Goal: Contribute content: Contribute content

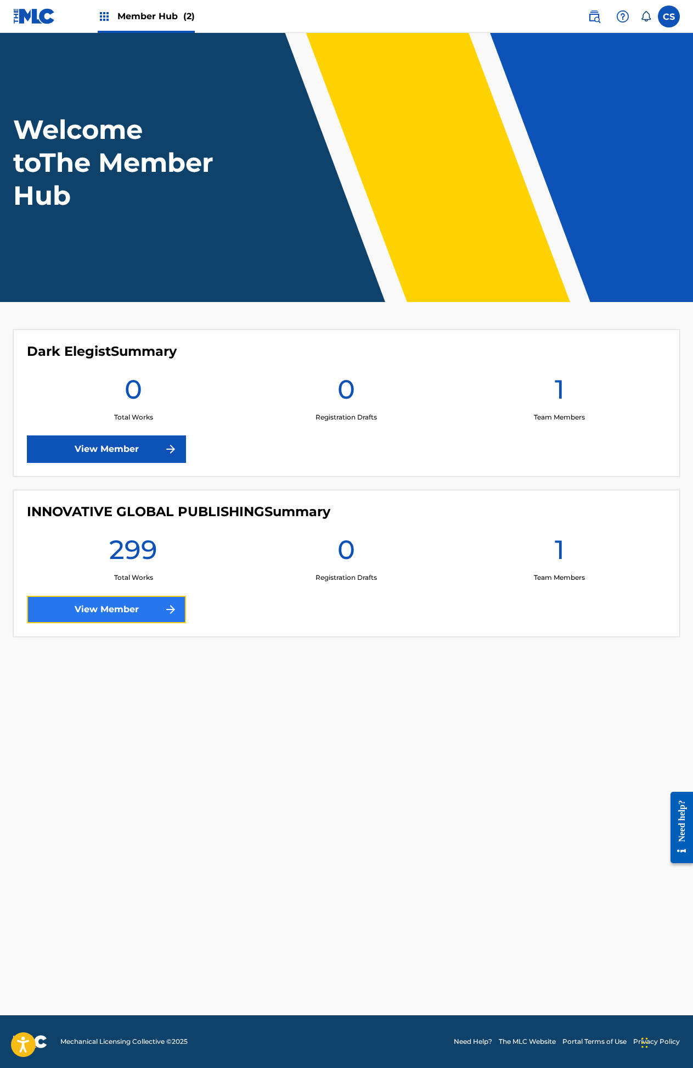
click at [104, 610] on link "View Member" at bounding box center [106, 609] width 159 height 27
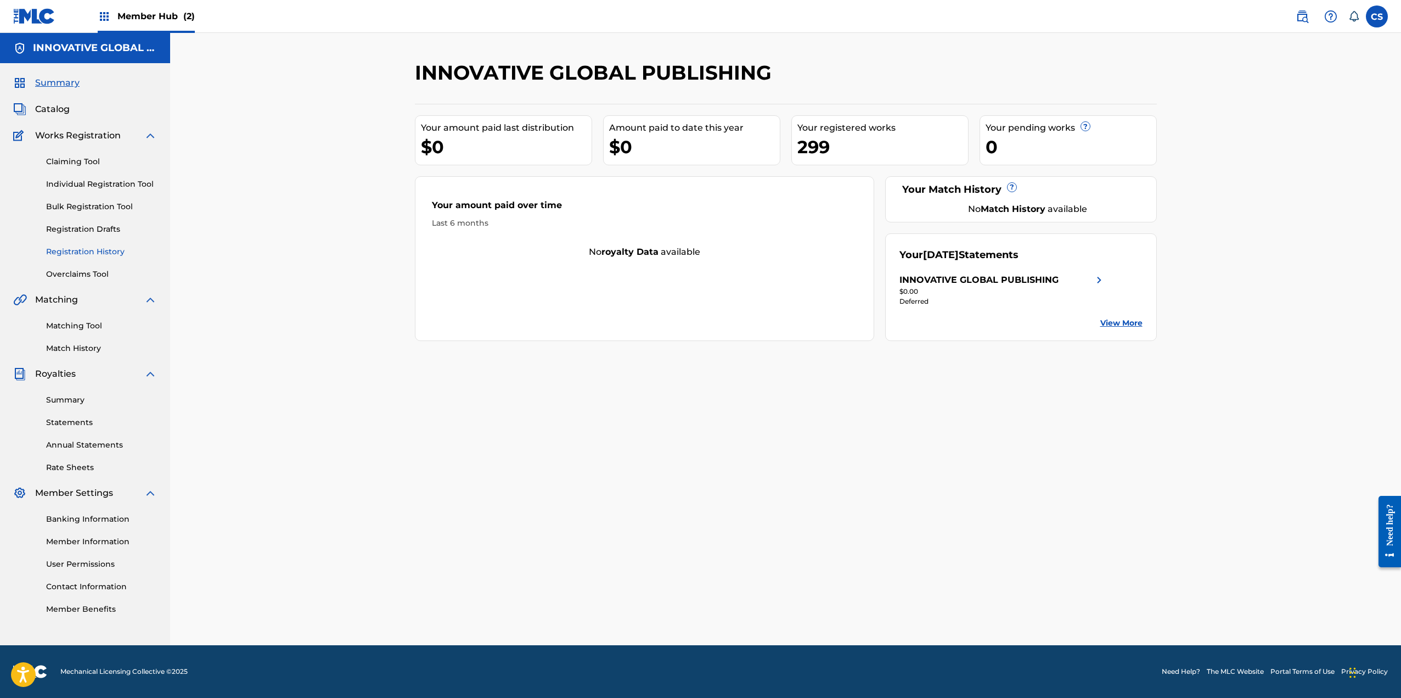
click at [74, 251] on link "Registration History" at bounding box center [101, 252] width 111 height 12
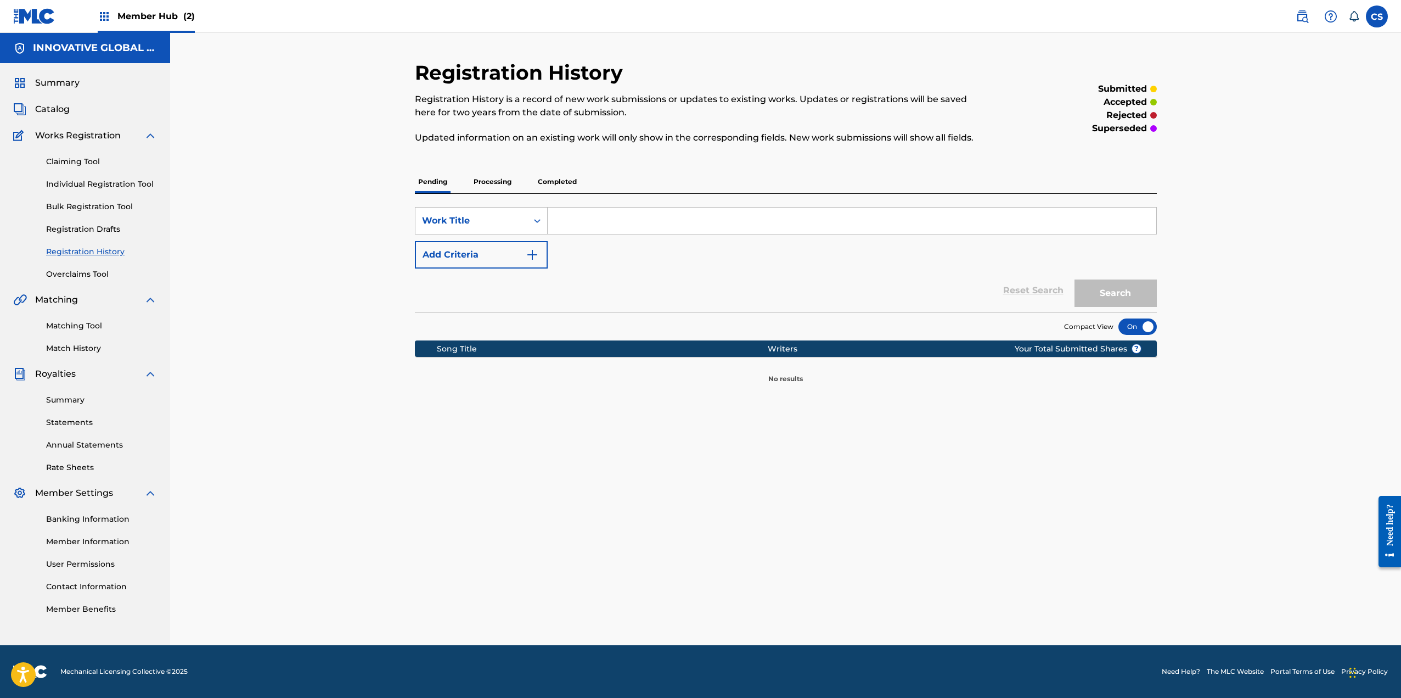
click at [493, 184] on p "Processing" at bounding box center [492, 181] width 44 height 23
click at [564, 183] on p "Completed" at bounding box center [558, 181] width 46 height 23
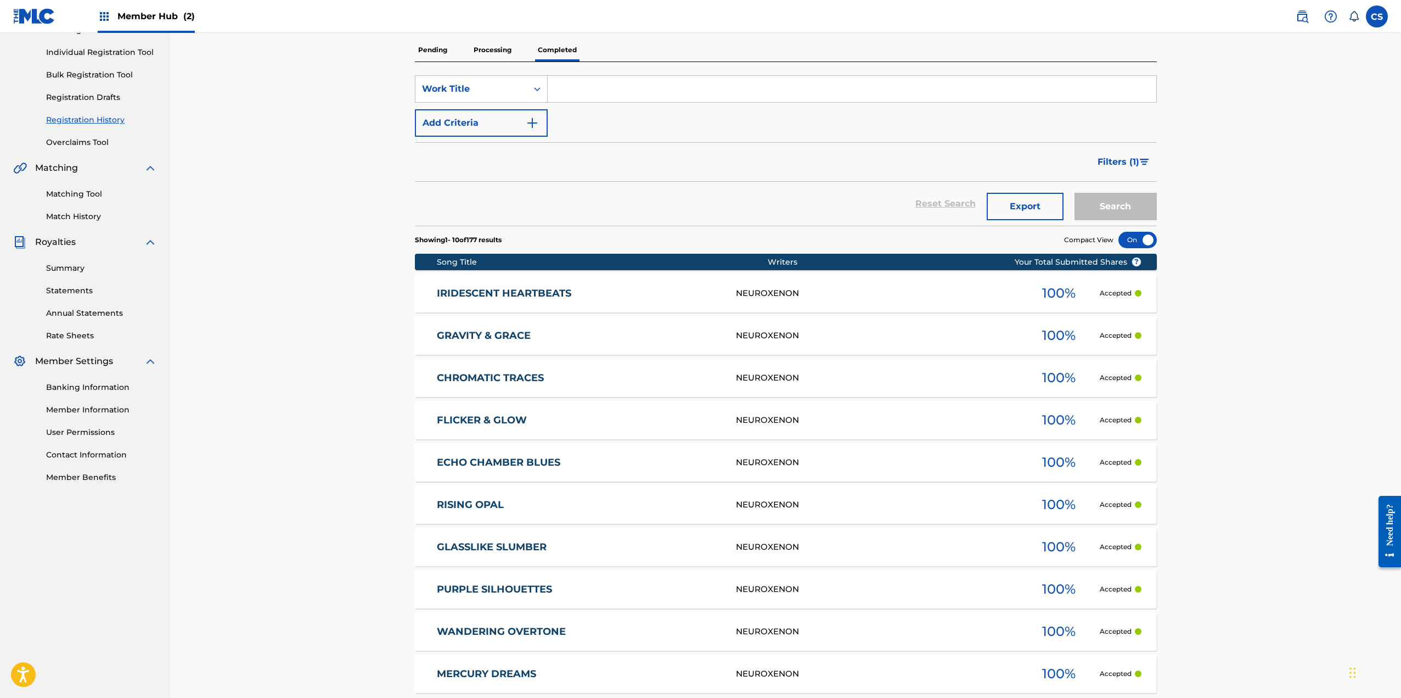
scroll to position [165, 0]
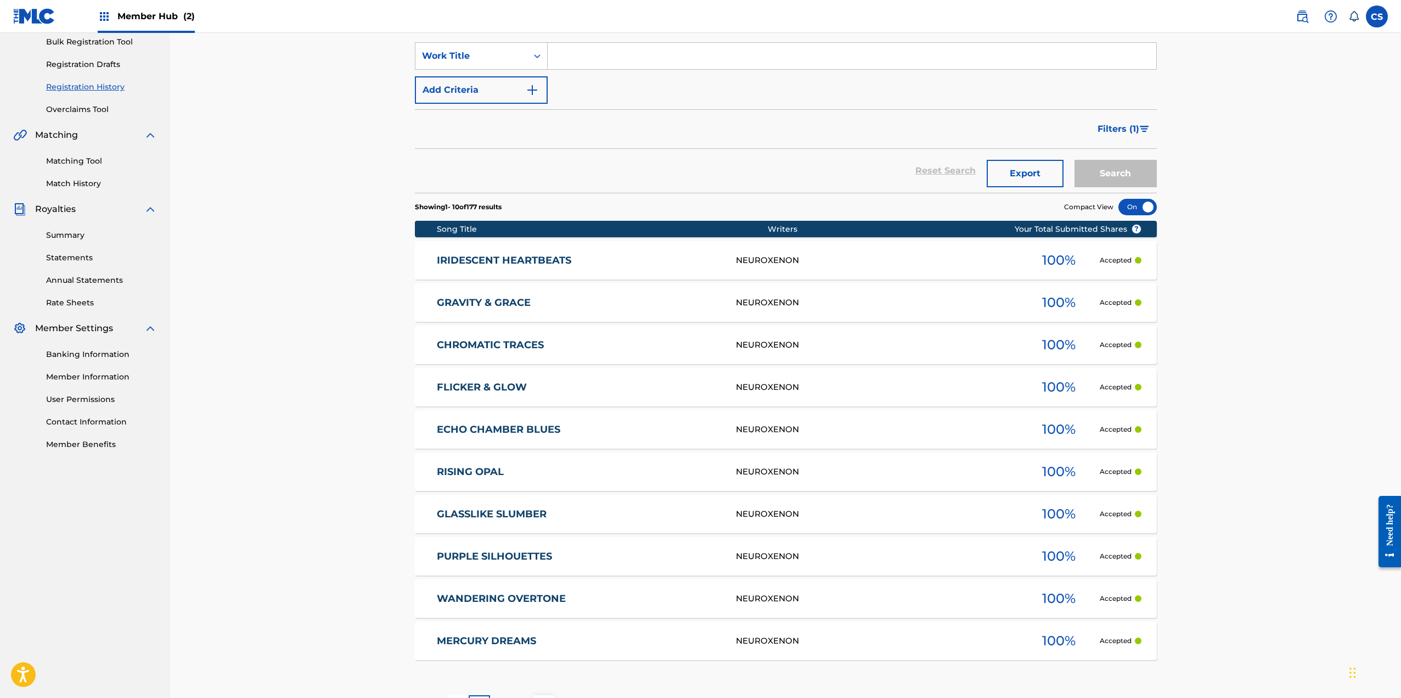
click at [474, 263] on link "IRIDESCENT HEARTBEATS" at bounding box center [579, 260] width 284 height 13
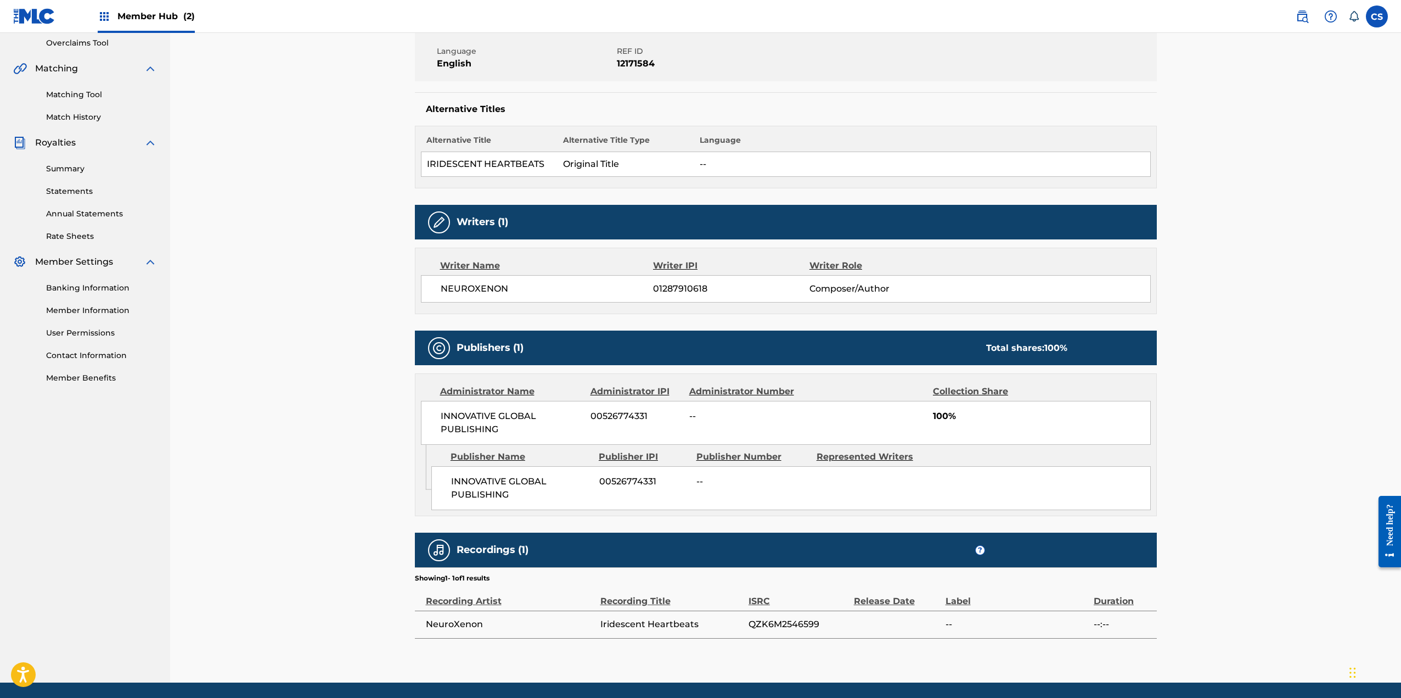
scroll to position [268, 0]
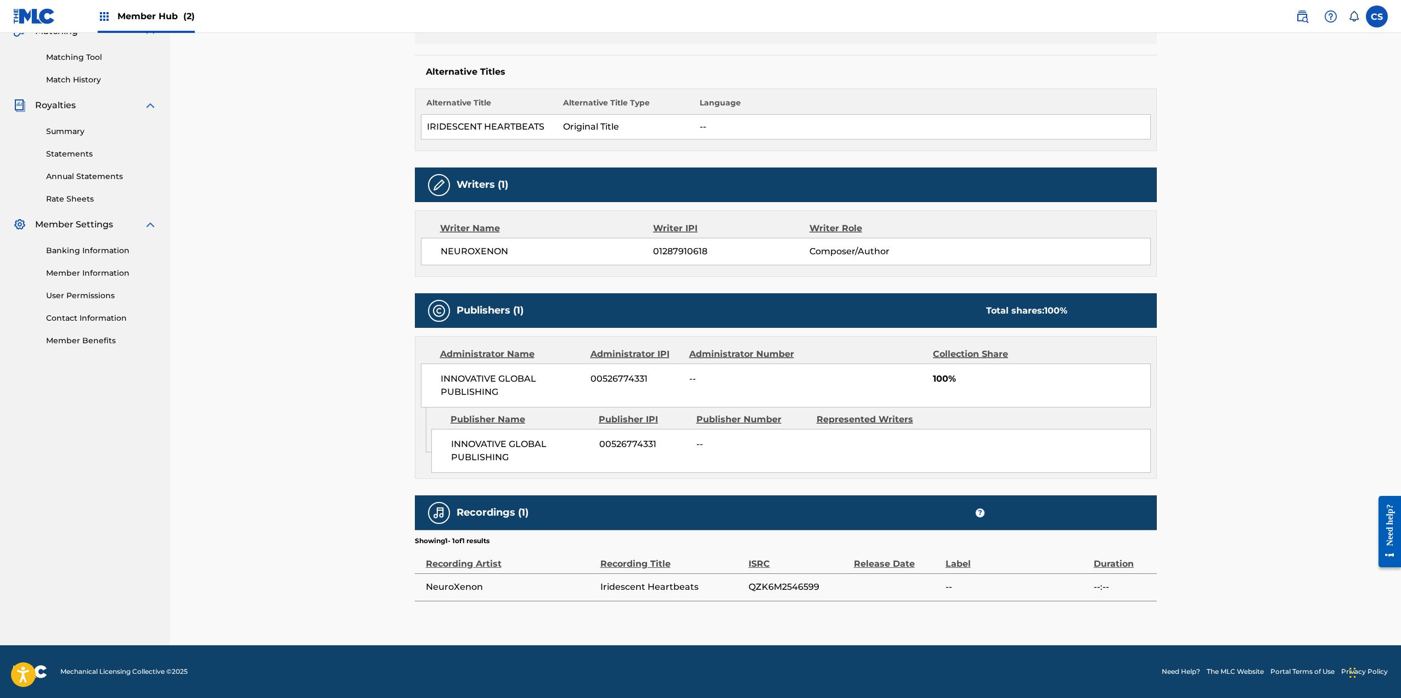
click at [451, 587] on span "NeuroXenon" at bounding box center [510, 586] width 169 height 13
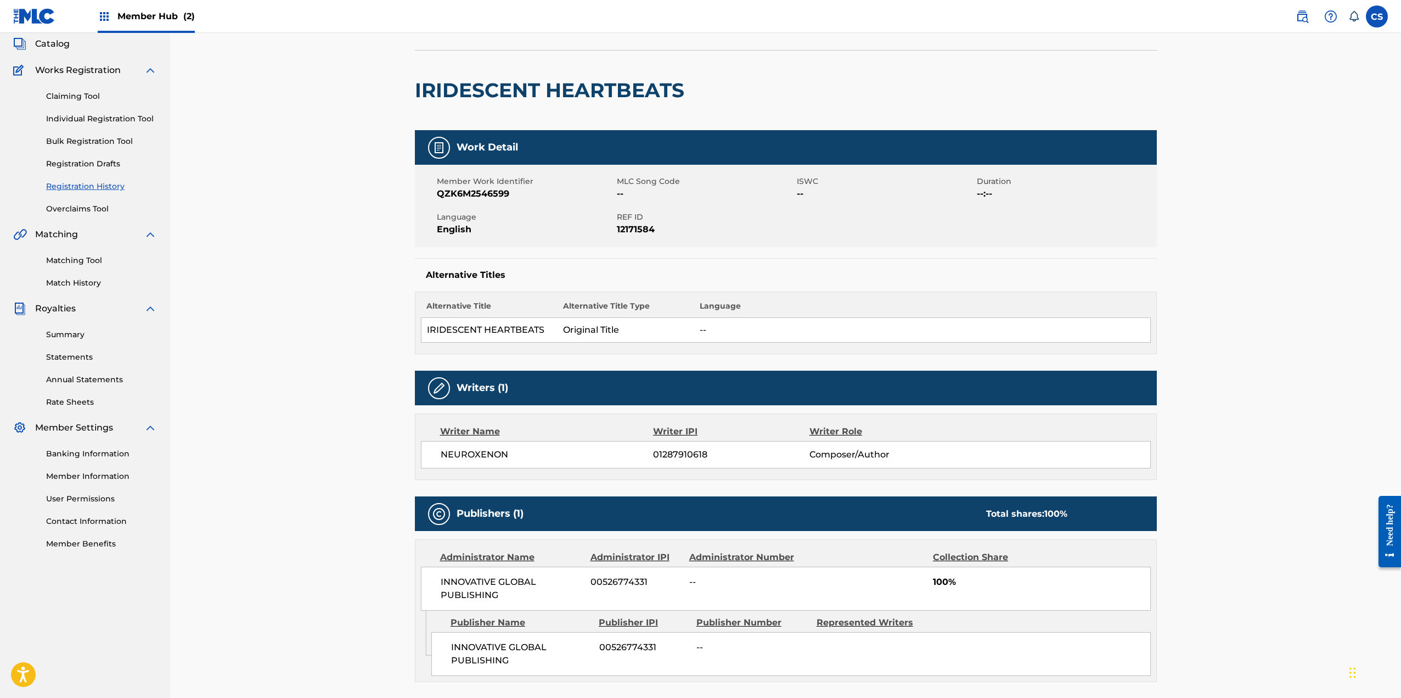
scroll to position [49, 0]
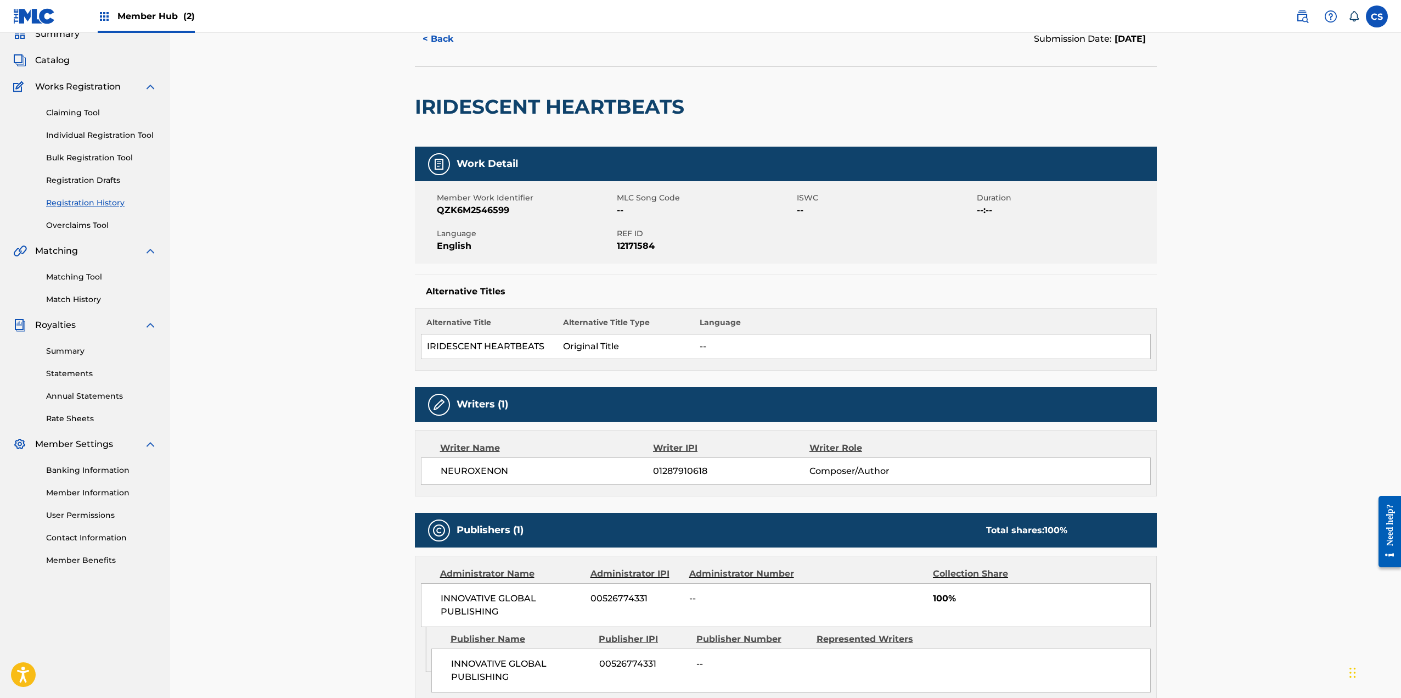
click at [75, 198] on link "Registration History" at bounding box center [101, 203] width 111 height 12
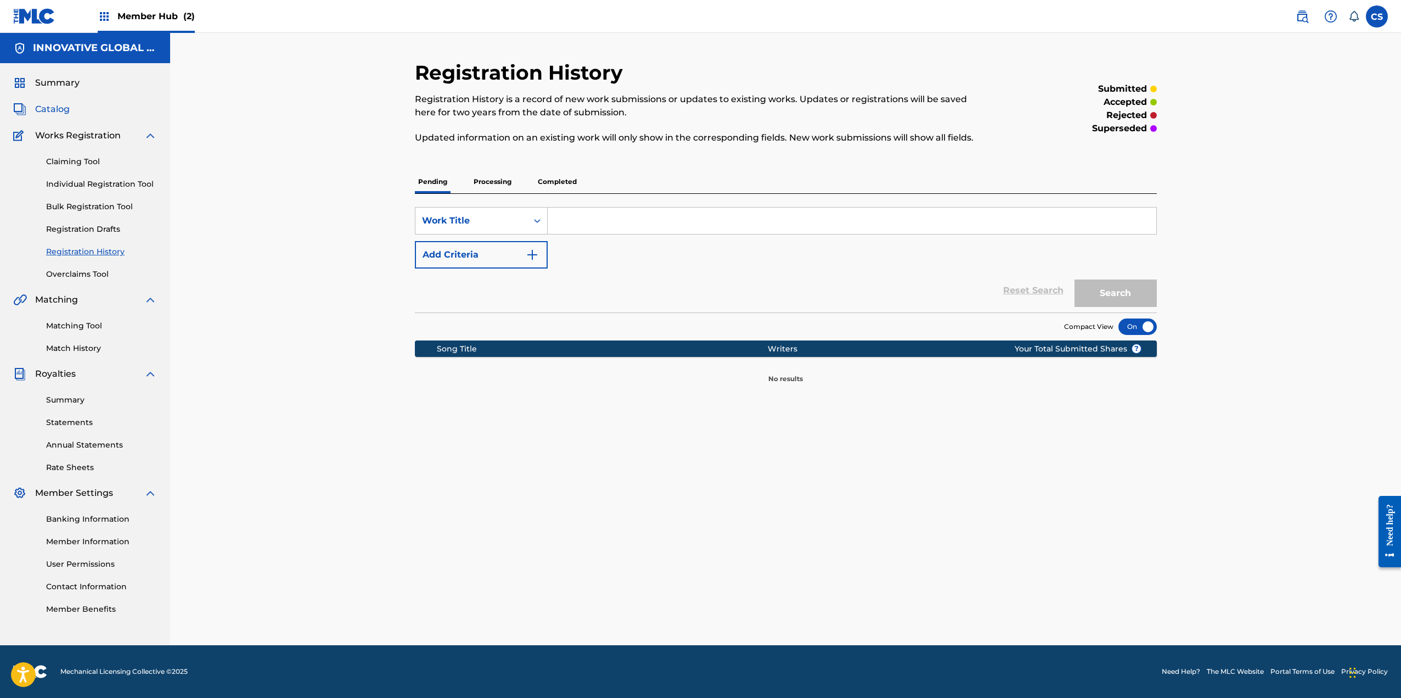
click at [56, 109] on span "Catalog" at bounding box center [52, 109] width 35 height 13
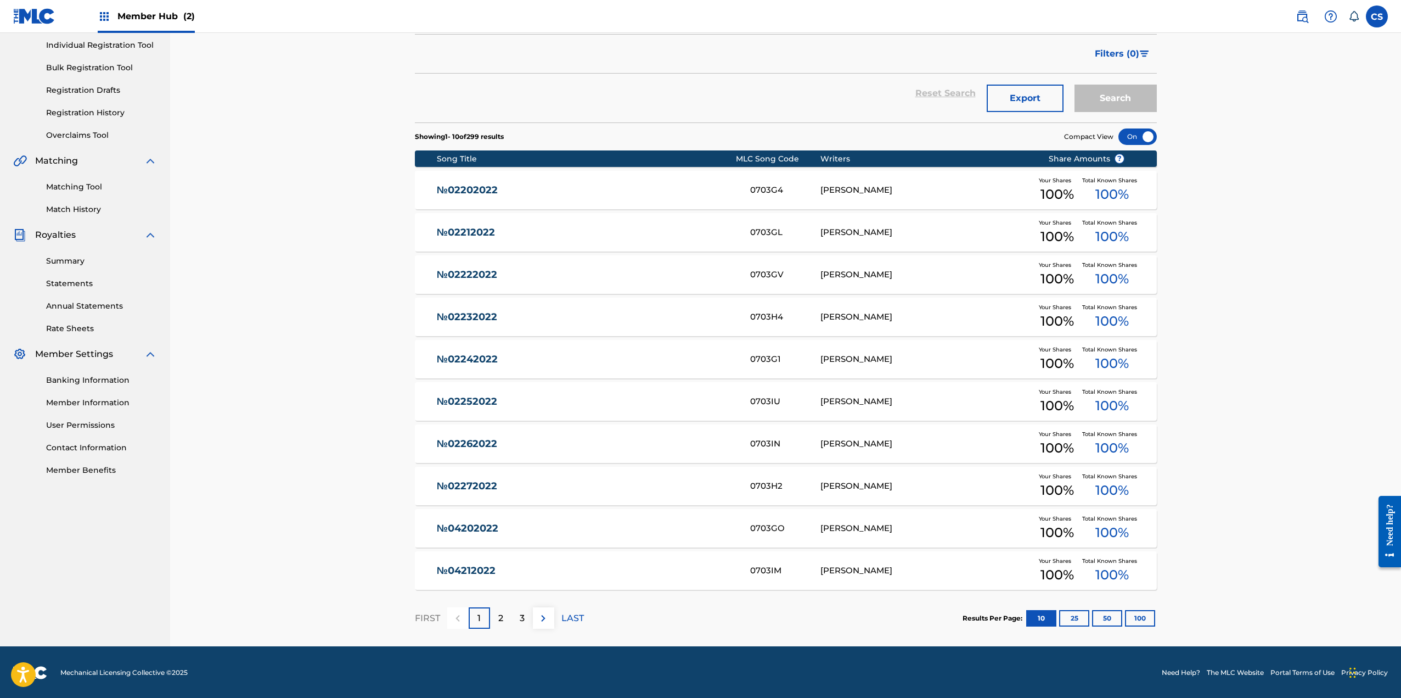
scroll to position [140, 0]
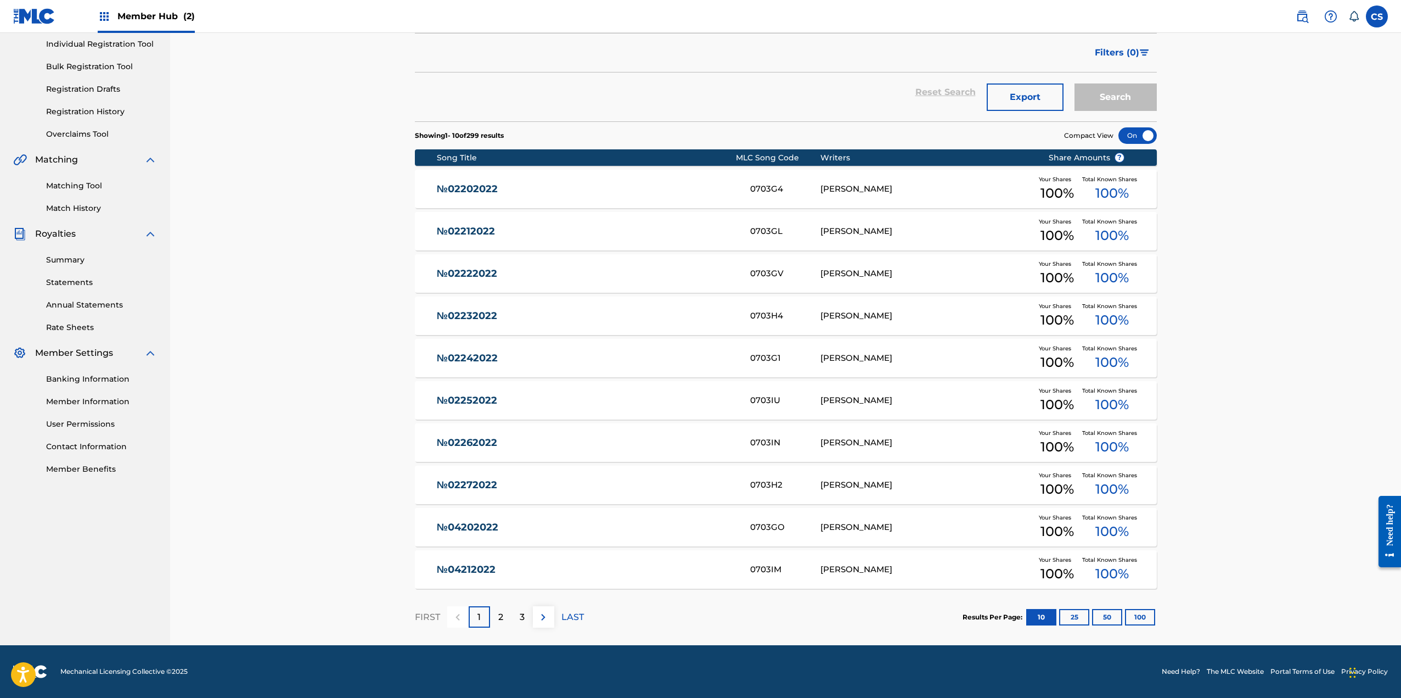
click at [470, 189] on link "№02202022" at bounding box center [586, 189] width 299 height 13
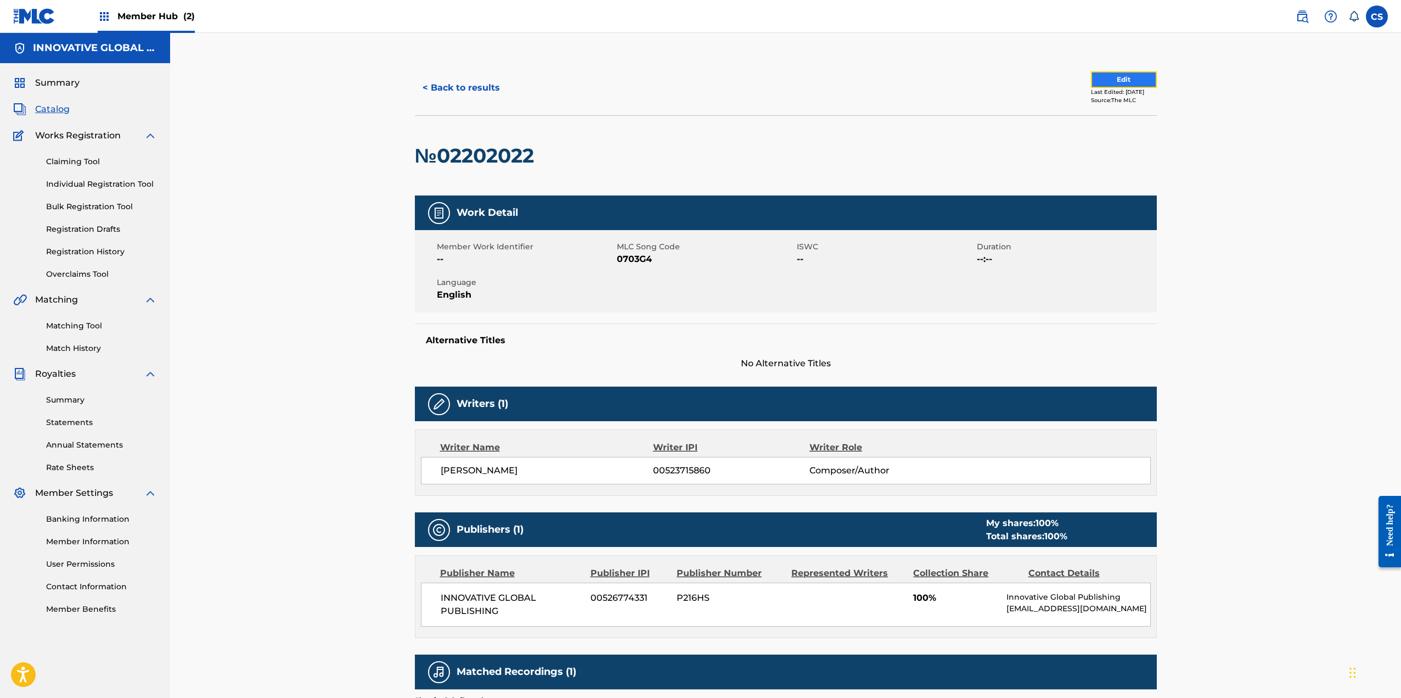
click at [693, 81] on button "Edit" at bounding box center [1124, 79] width 66 height 16
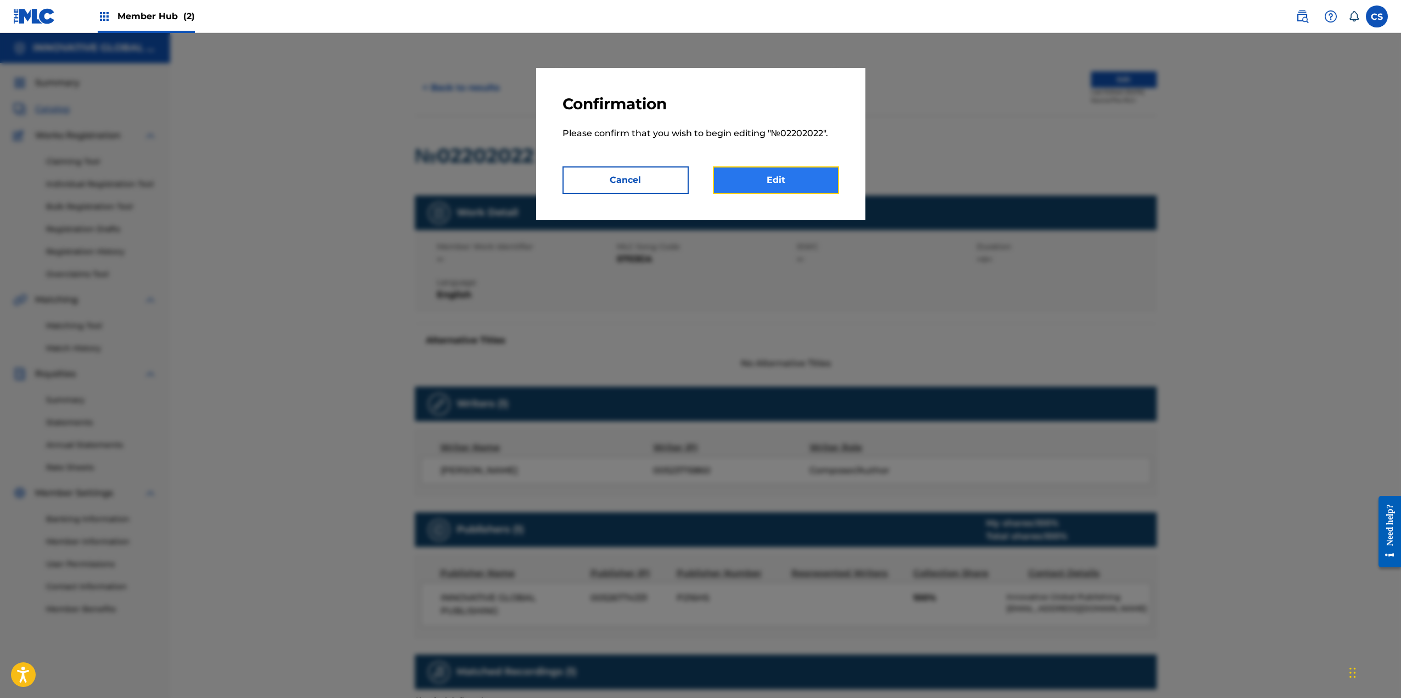
click at [693, 177] on link "Edit" at bounding box center [776, 179] width 126 height 27
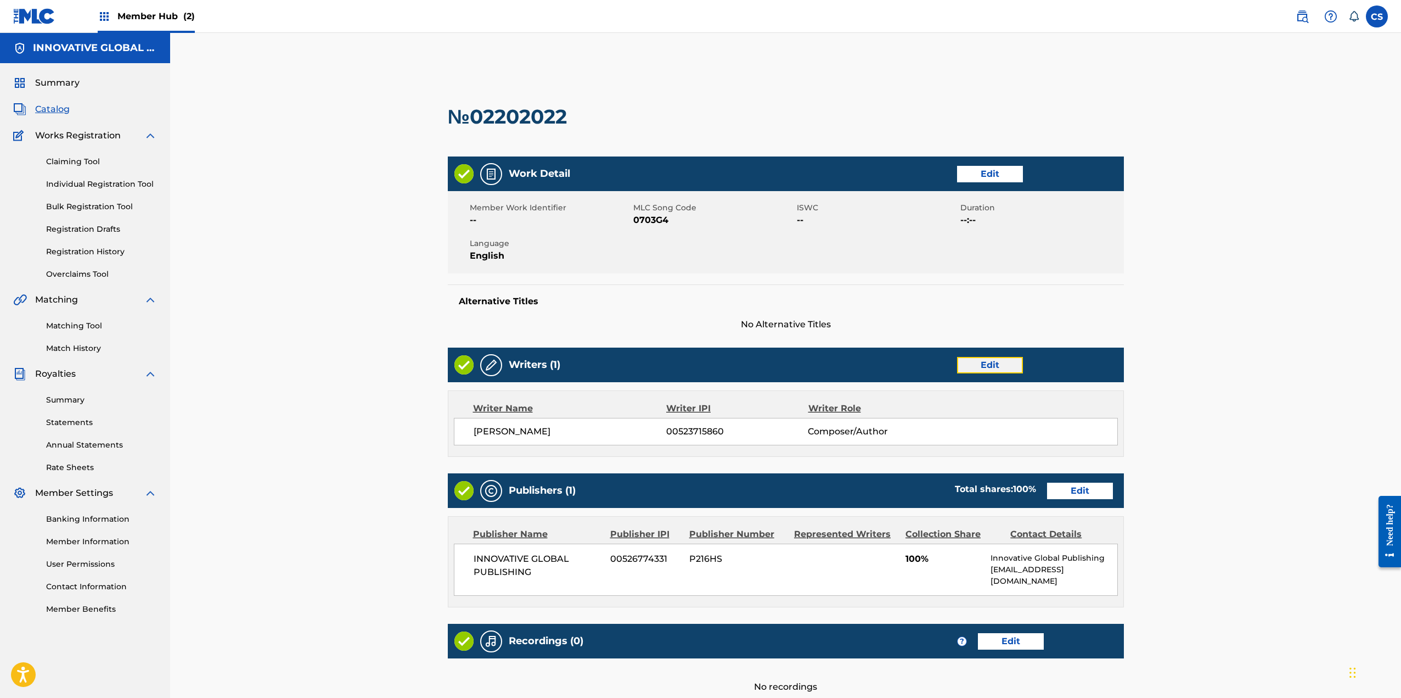
click at [693, 358] on link "Edit" at bounding box center [990, 365] width 66 height 16
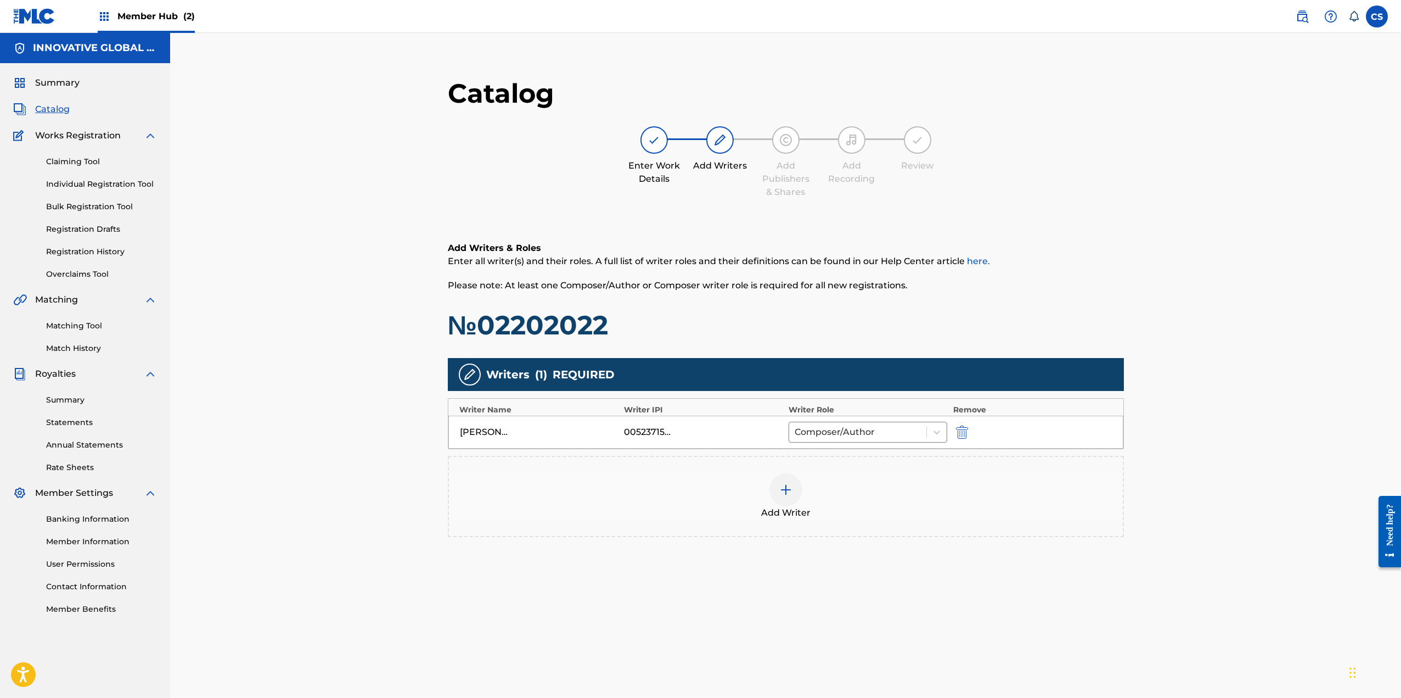
click at [693, 485] on img at bounding box center [785, 489] width 13 height 13
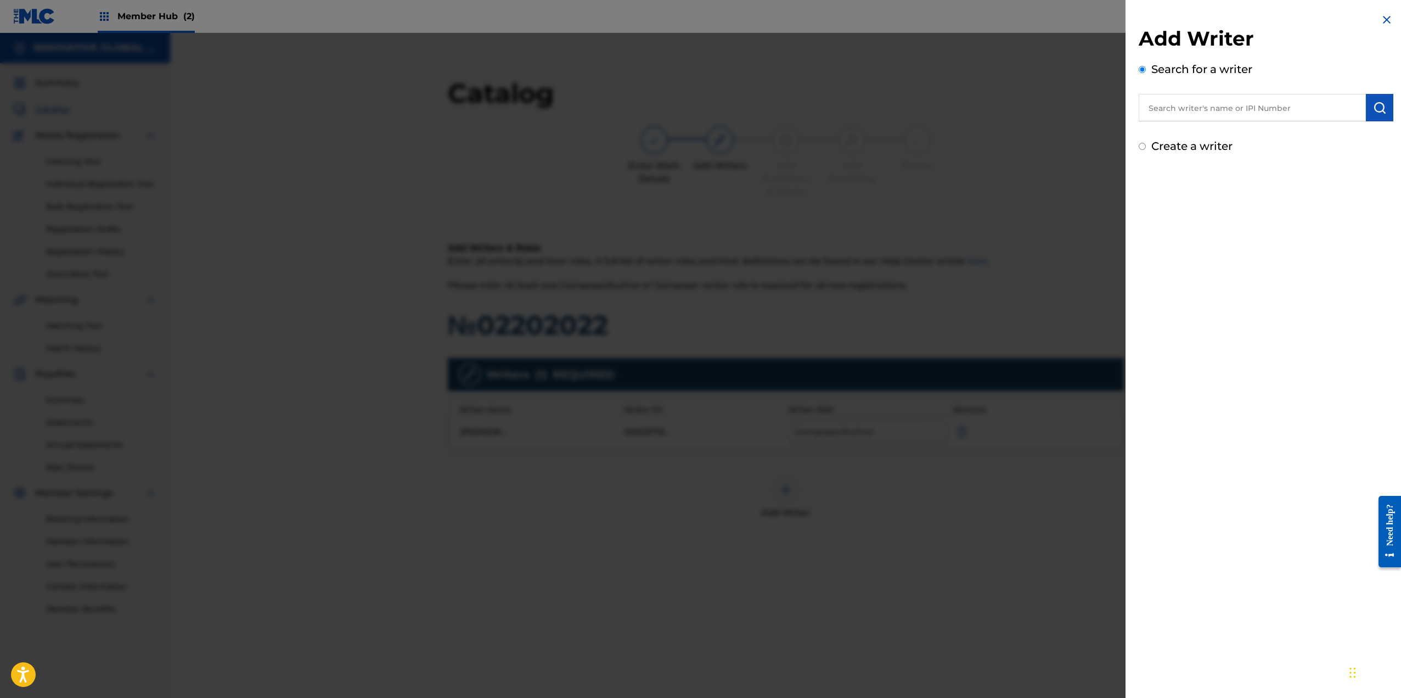
click at [693, 120] on input "text" at bounding box center [1252, 107] width 227 height 27
paste input "1106081405"
type input "1106081405"
click at [693, 110] on img "submit" at bounding box center [1379, 107] width 13 height 13
click at [693, 189] on input "Create a writer" at bounding box center [1142, 192] width 7 height 7
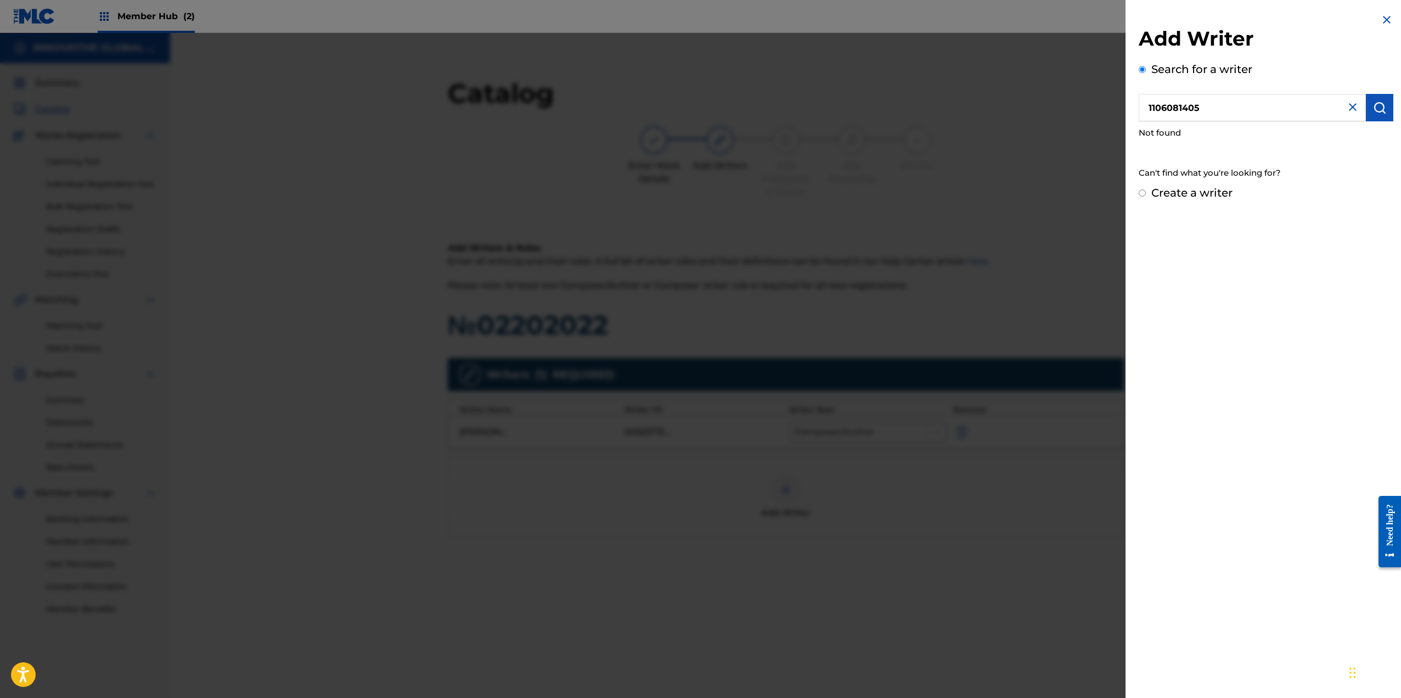
radio input "false"
radio input "true"
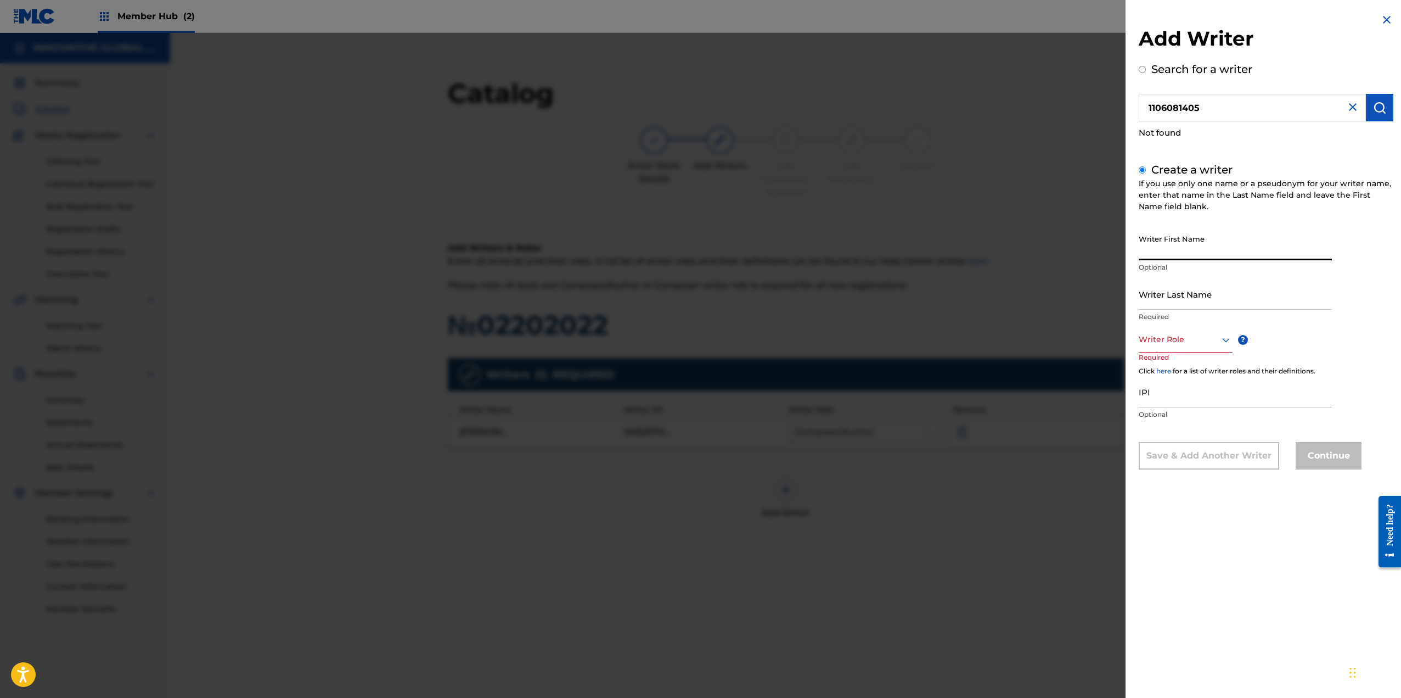
click at [693, 250] on input "Writer First Name" at bounding box center [1235, 244] width 193 height 31
type input "Dark"
type input "Elegist"
click at [693, 341] on div at bounding box center [1186, 340] width 94 height 14
click at [693, 372] on div "Composer/Author" at bounding box center [1186, 364] width 93 height 25
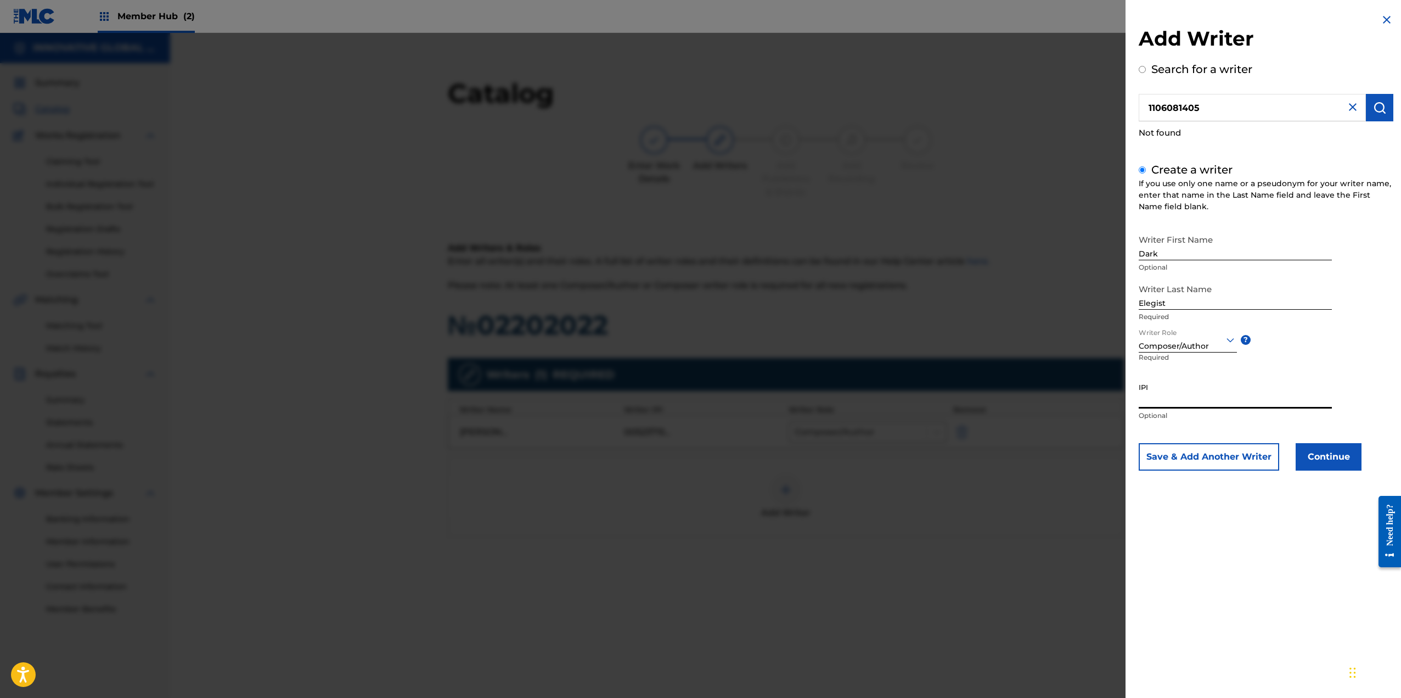
click at [693, 401] on input "IPI" at bounding box center [1235, 392] width 193 height 31
paste input "1106081405"
type input "1106081405"
click at [693, 452] on button "Continue" at bounding box center [1329, 456] width 66 height 27
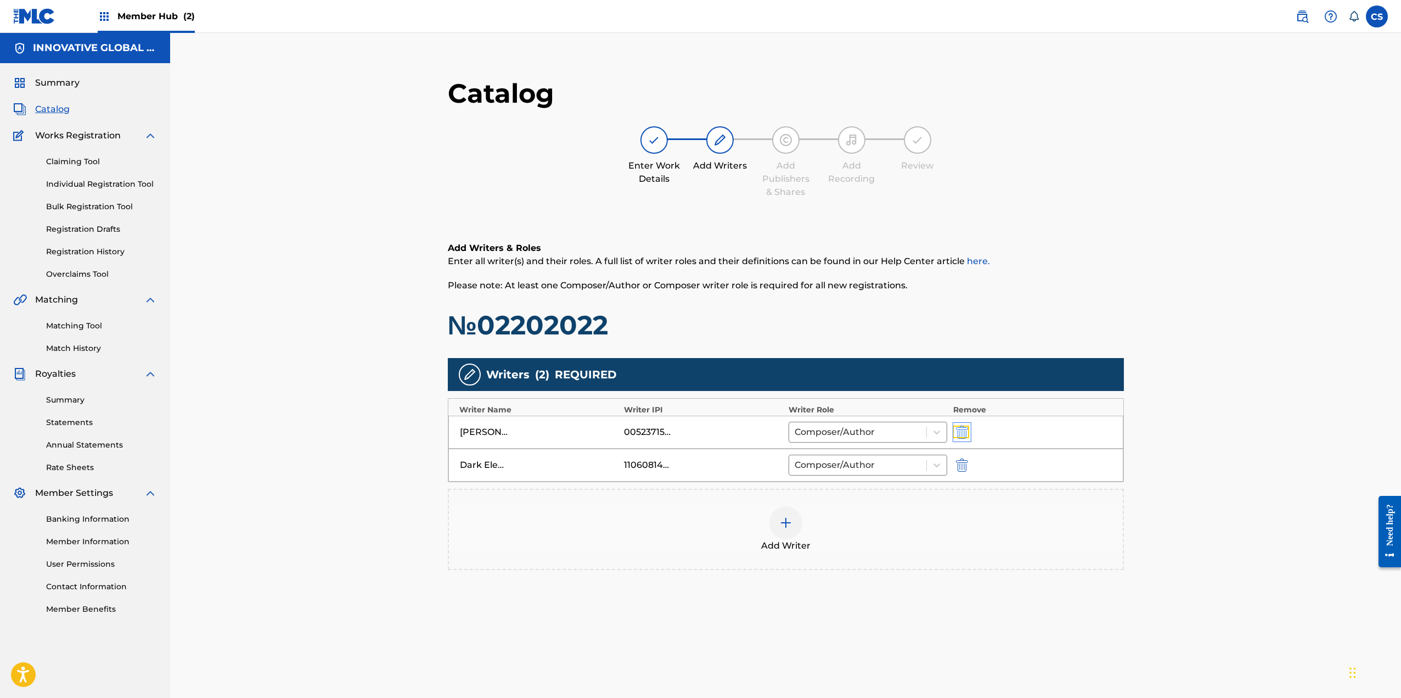
click at [693, 429] on img "submit" at bounding box center [962, 431] width 12 height 13
click at [693, 202] on div "Catalog Enter Work Details Add Writers Add Publishers & Shares Add Recording Re…" at bounding box center [786, 146] width 676 height 138
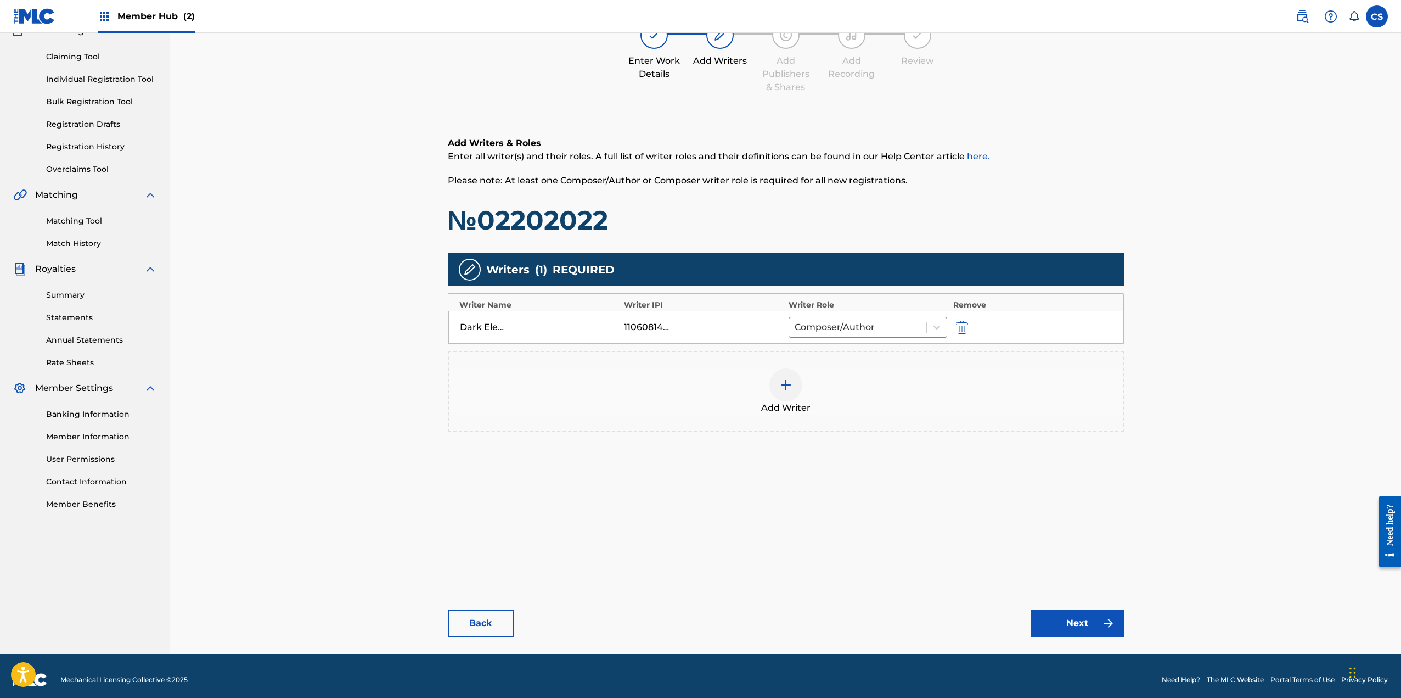
scroll to position [113, 0]
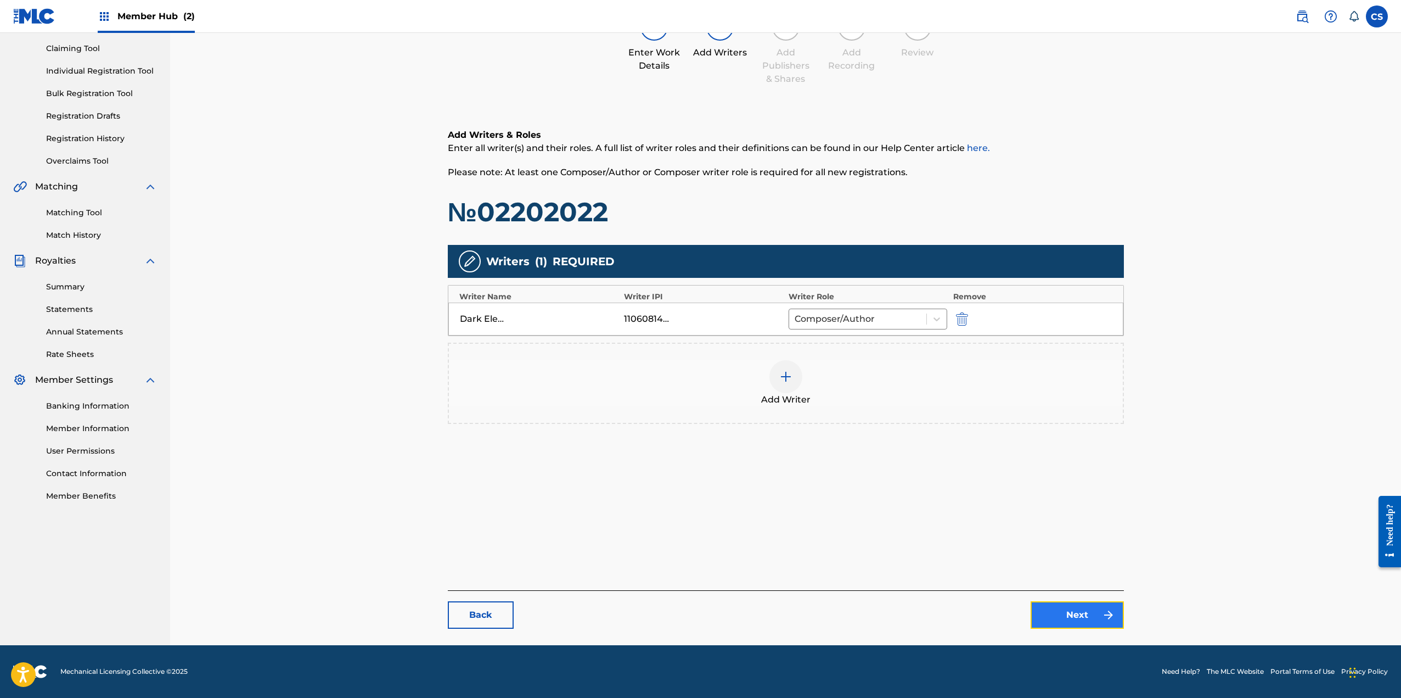
click at [693, 610] on link "Next" at bounding box center [1077, 614] width 93 height 27
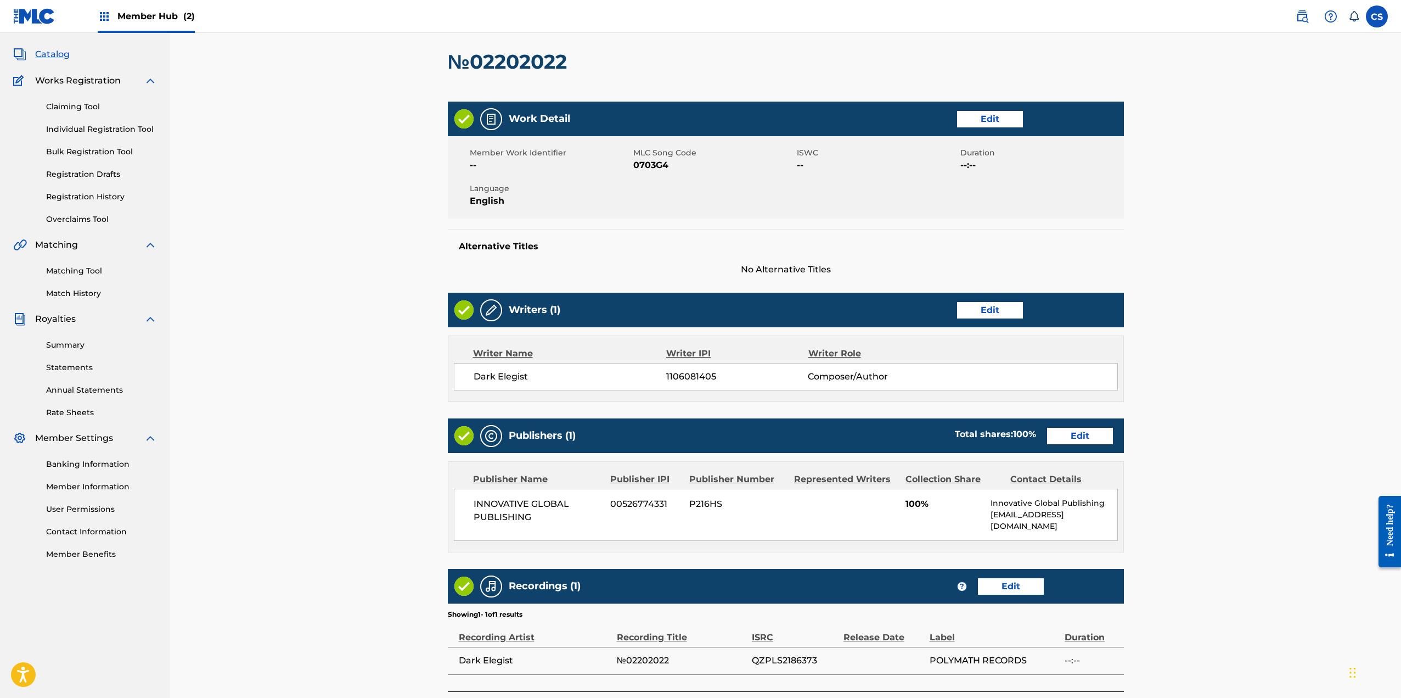
scroll to position [148, 0]
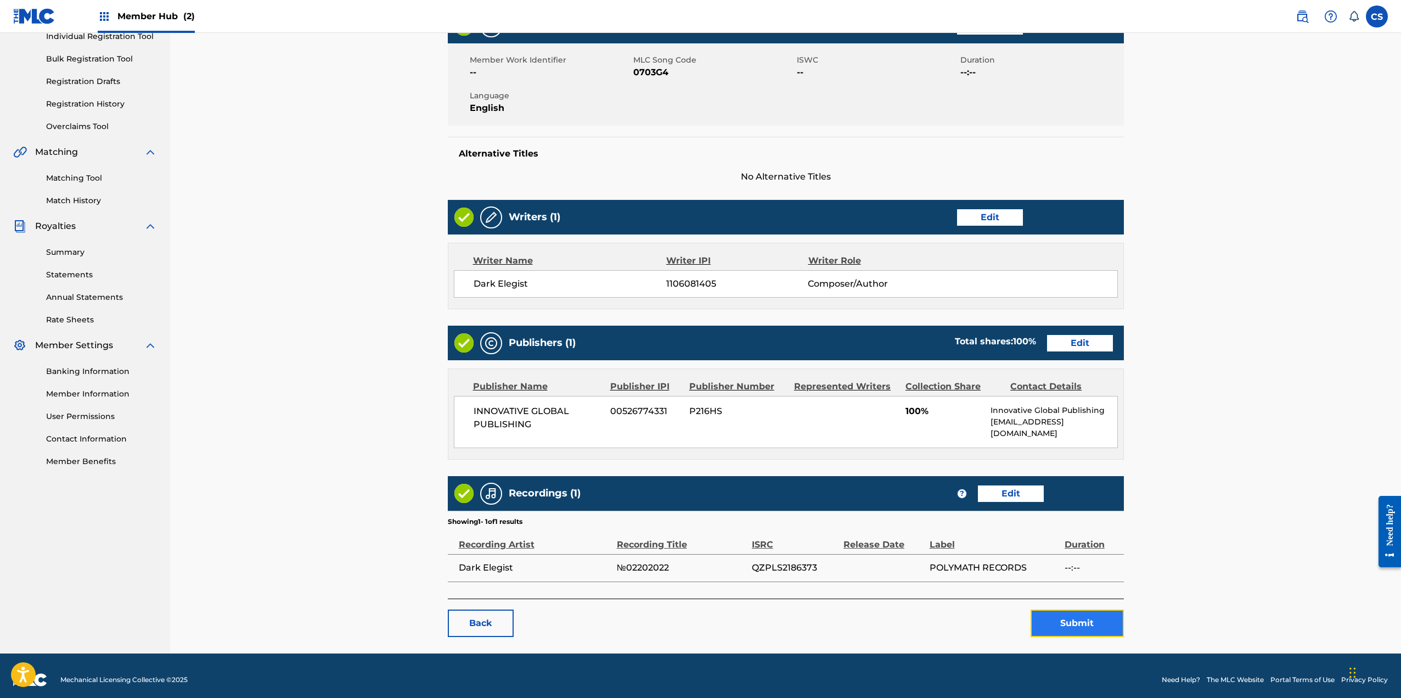
click at [693, 611] on button "Submit" at bounding box center [1077, 622] width 93 height 27
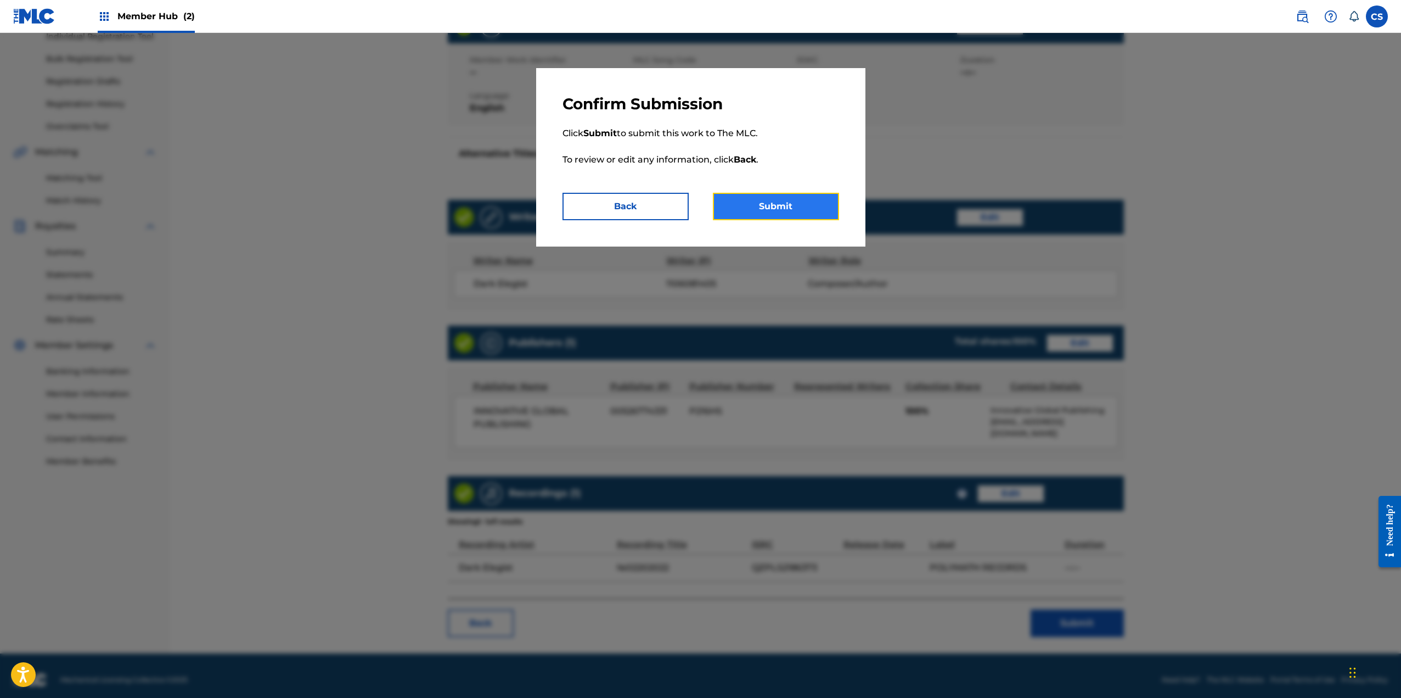
click at [693, 195] on button "Submit" at bounding box center [776, 206] width 126 height 27
